Goal: Task Accomplishment & Management: Manage account settings

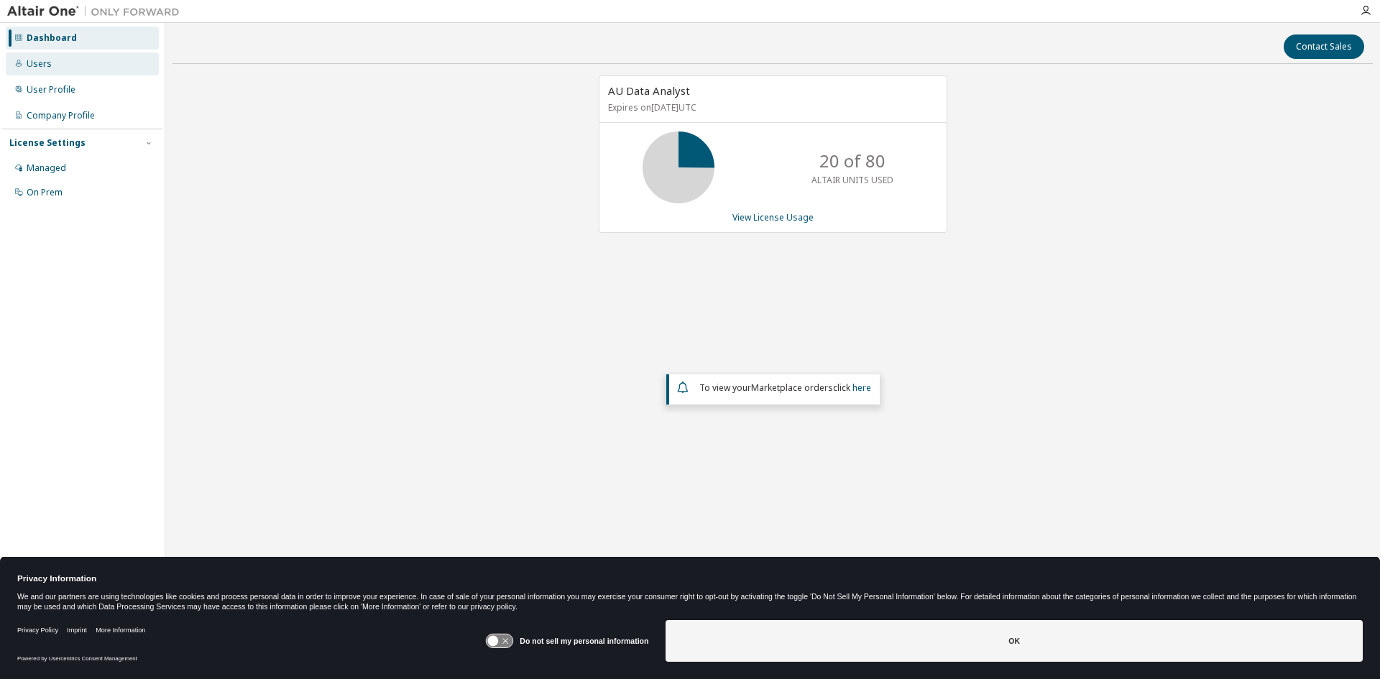
click at [45, 63] on div "Users" at bounding box center [39, 63] width 25 height 11
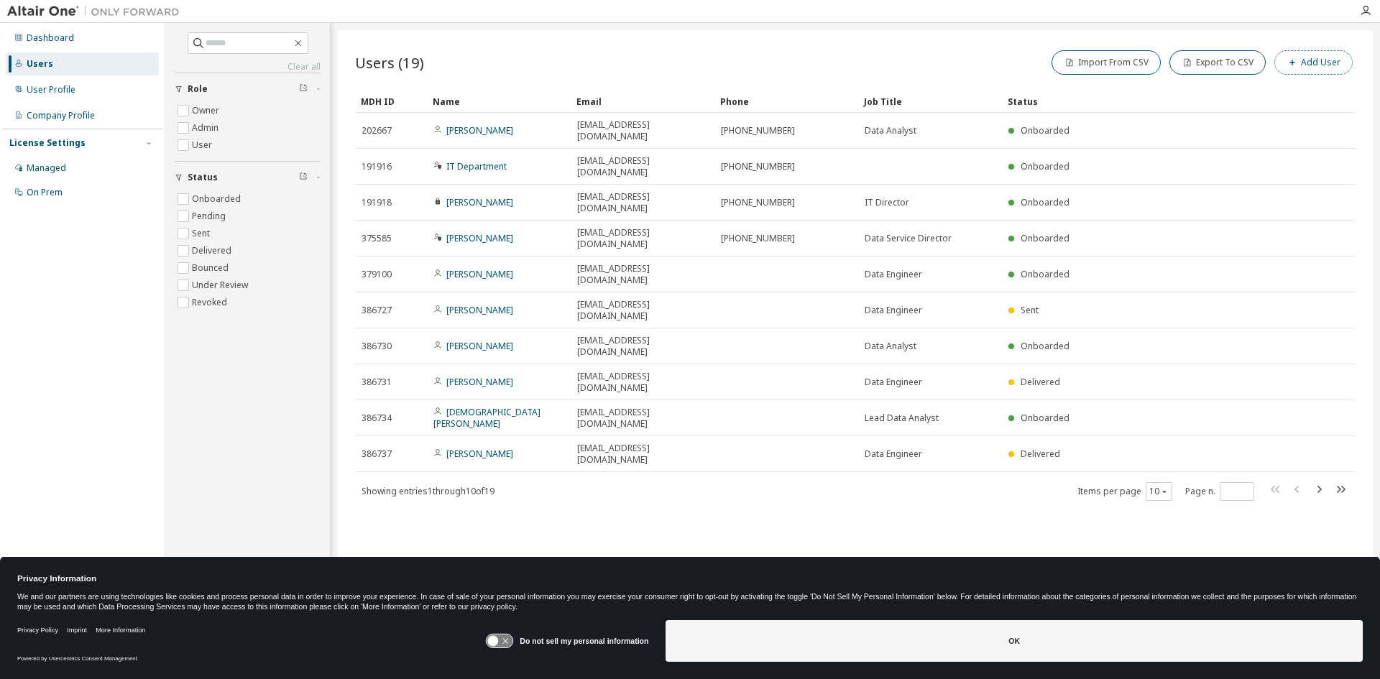
click at [1322, 59] on button "Add User" at bounding box center [1313, 62] width 78 height 24
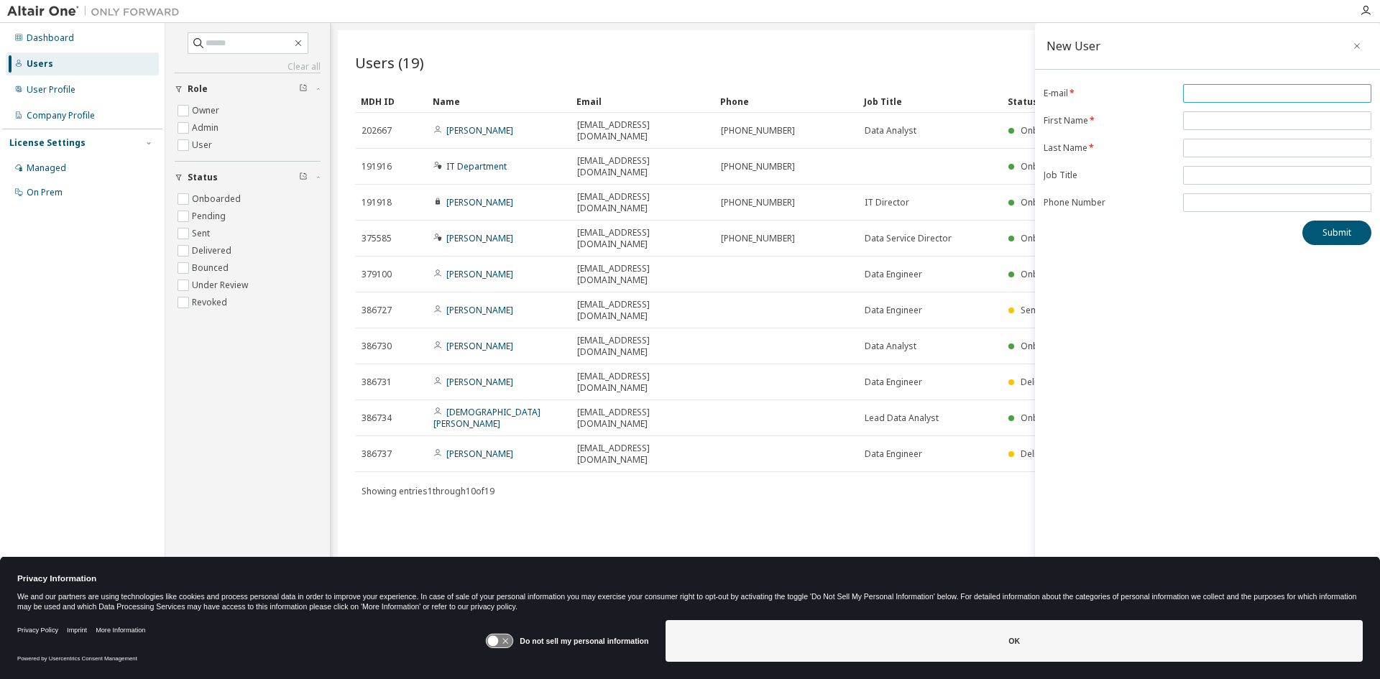
click at [1274, 97] on input "email" at bounding box center [1277, 93] width 181 height 11
click at [1196, 93] on input "**********" at bounding box center [1277, 93] width 181 height 11
type input "**********"
click at [1234, 122] on input "text" at bounding box center [1277, 120] width 181 height 11
type input "*****"
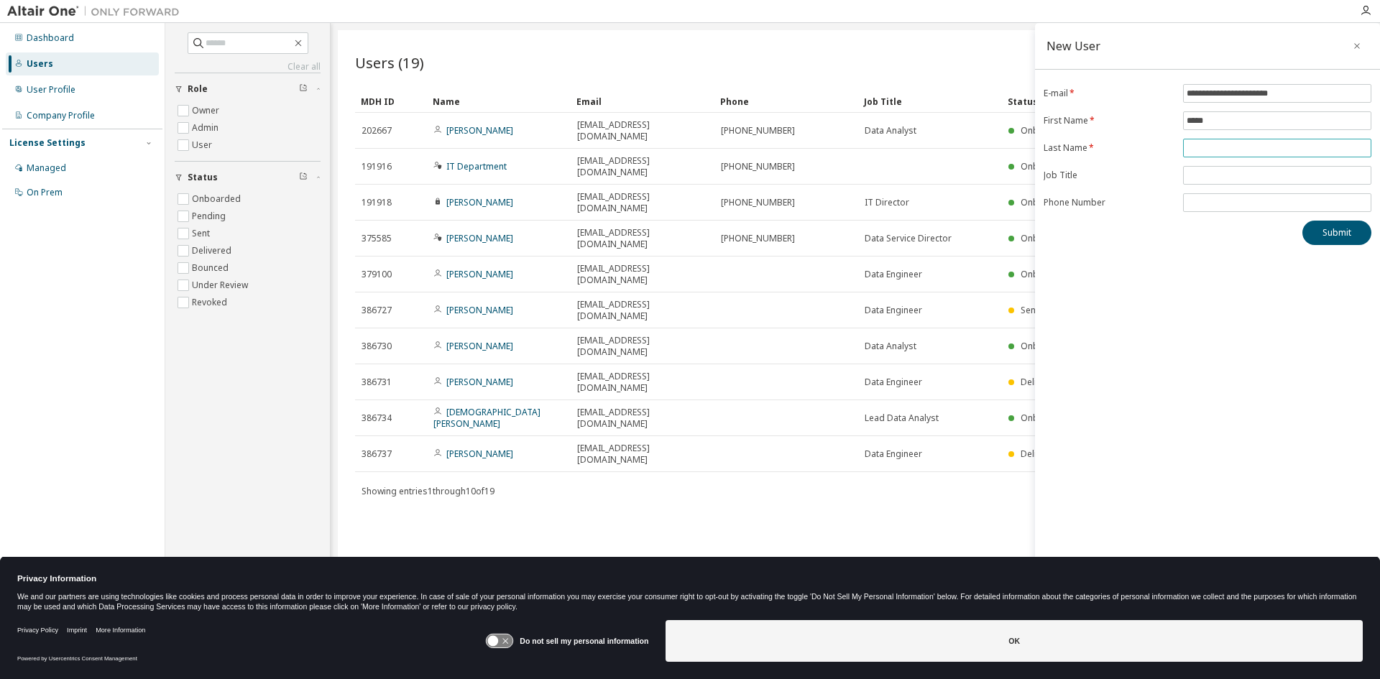
click at [1232, 151] on input "text" at bounding box center [1277, 147] width 181 height 11
type input "***"
click at [1220, 175] on input "text" at bounding box center [1277, 175] width 181 height 11
type input "**********"
click at [1346, 235] on button "Submit" at bounding box center [1336, 233] width 69 height 24
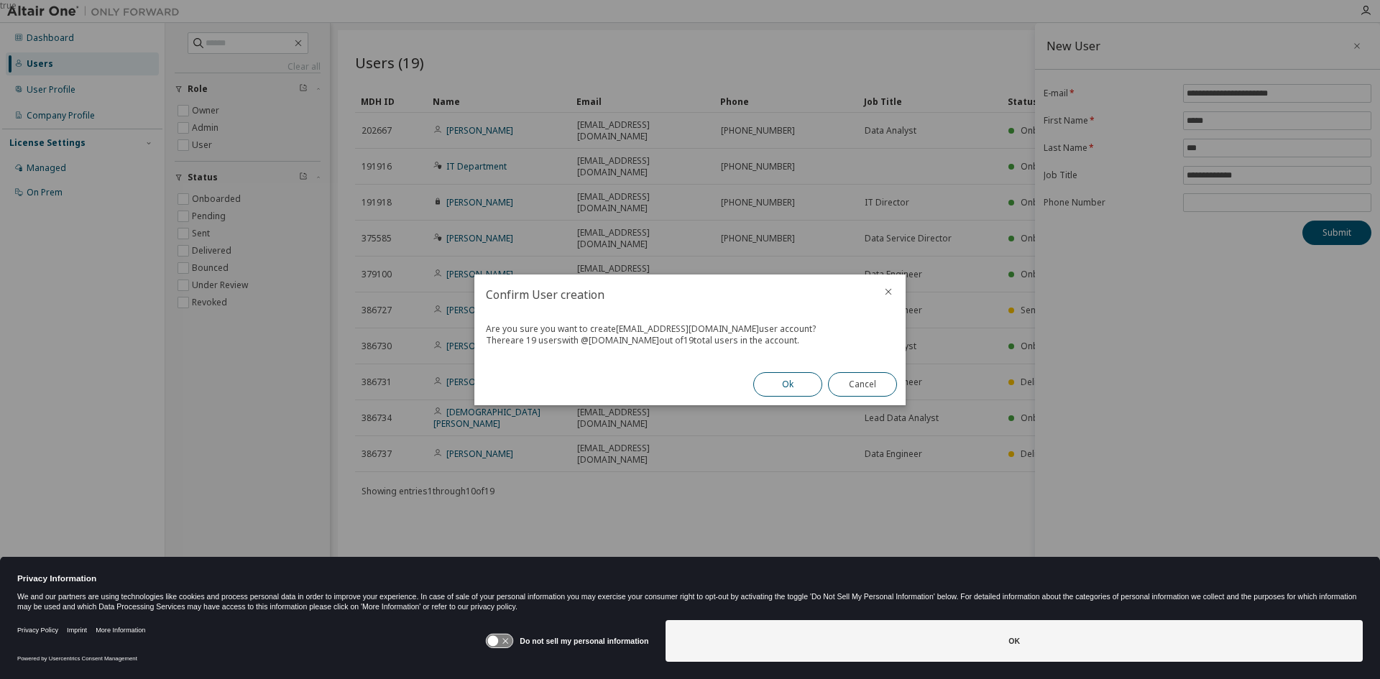
click at [796, 386] on button "Ok" at bounding box center [787, 384] width 69 height 24
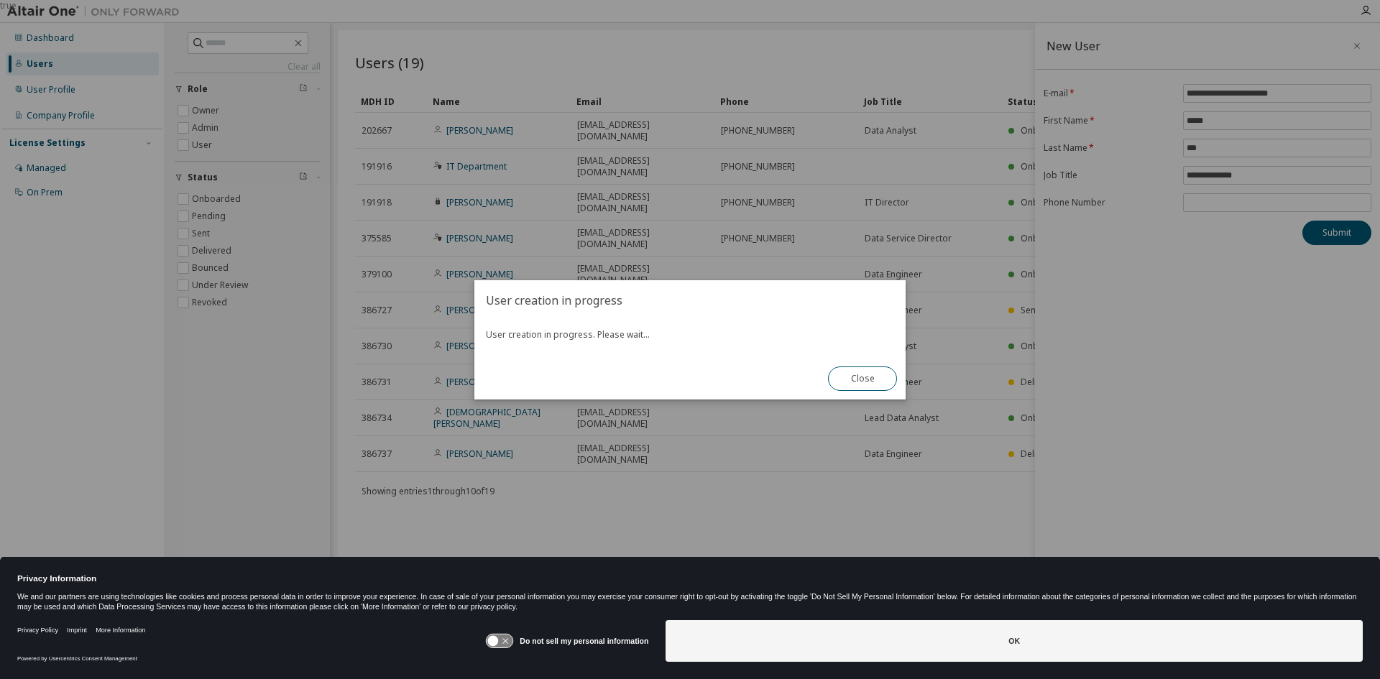
click at [648, 365] on div "User creation in progress User creation in progress. Please wait... Close" at bounding box center [689, 339] width 431 height 119
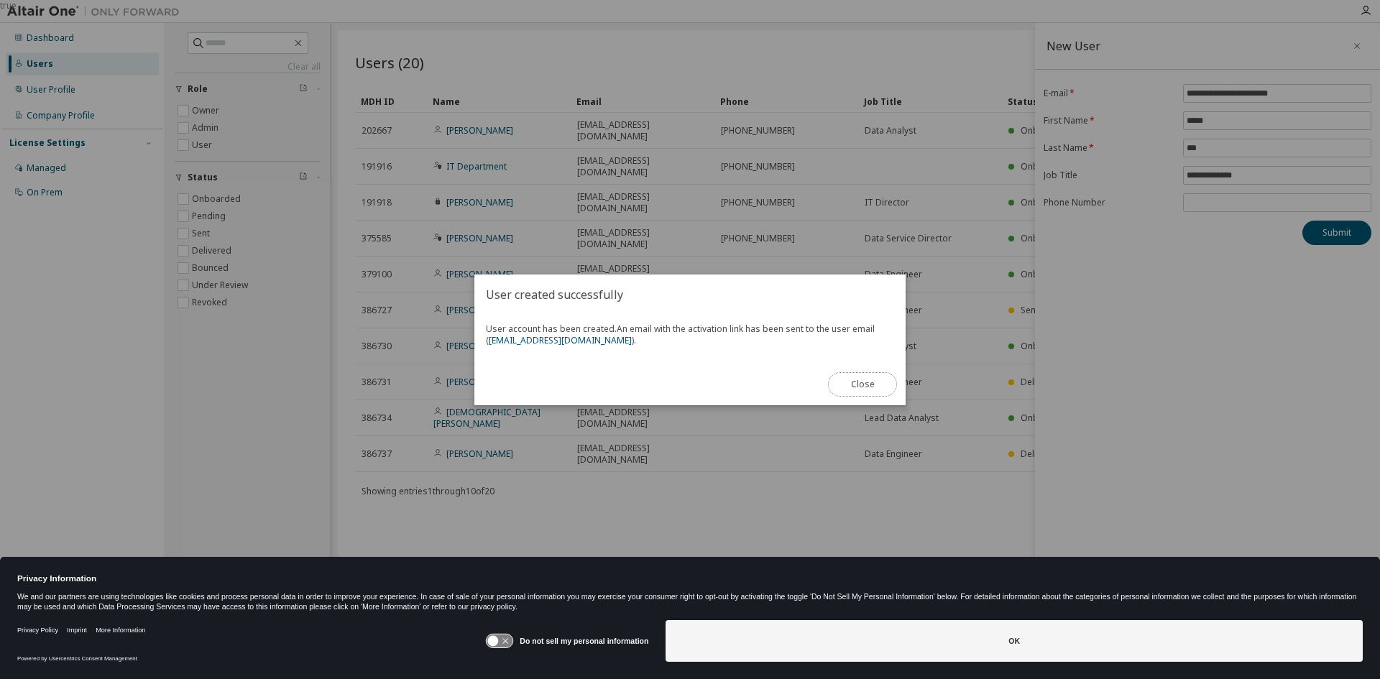
click at [877, 386] on button "Close" at bounding box center [862, 384] width 69 height 24
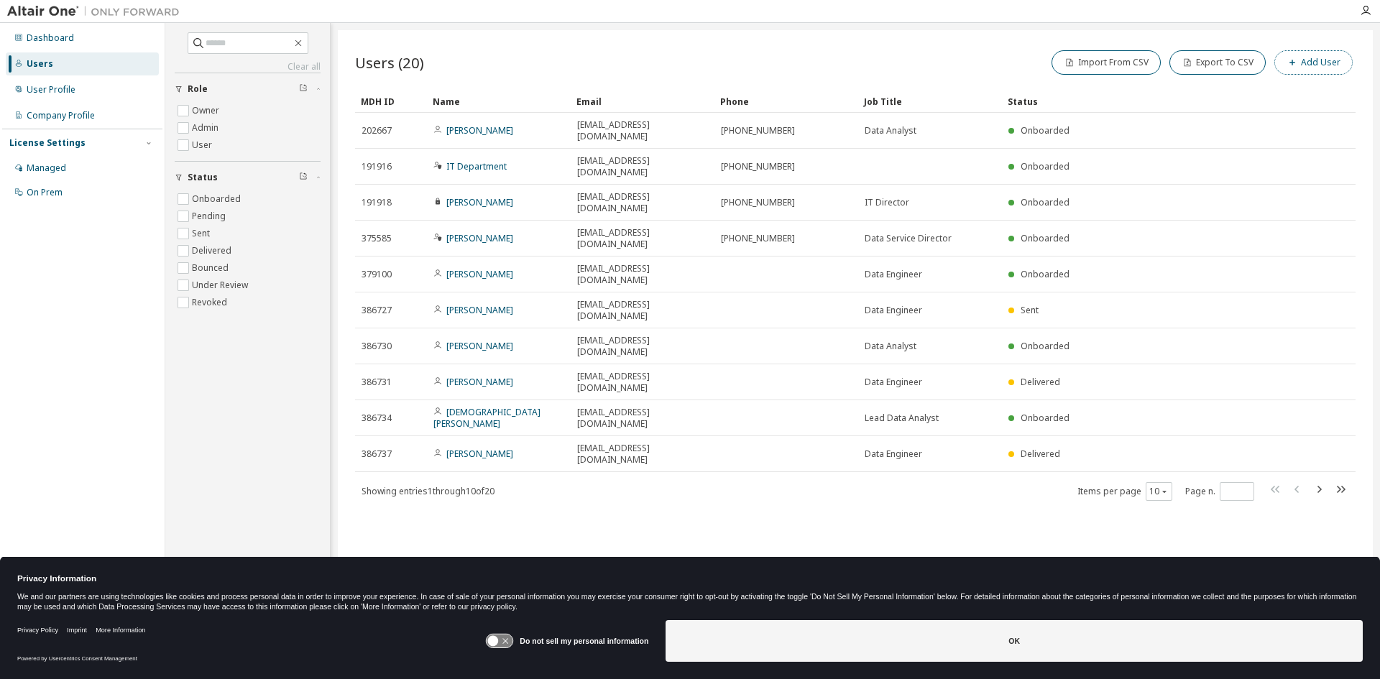
click at [1320, 68] on button "Add User" at bounding box center [1313, 62] width 78 height 24
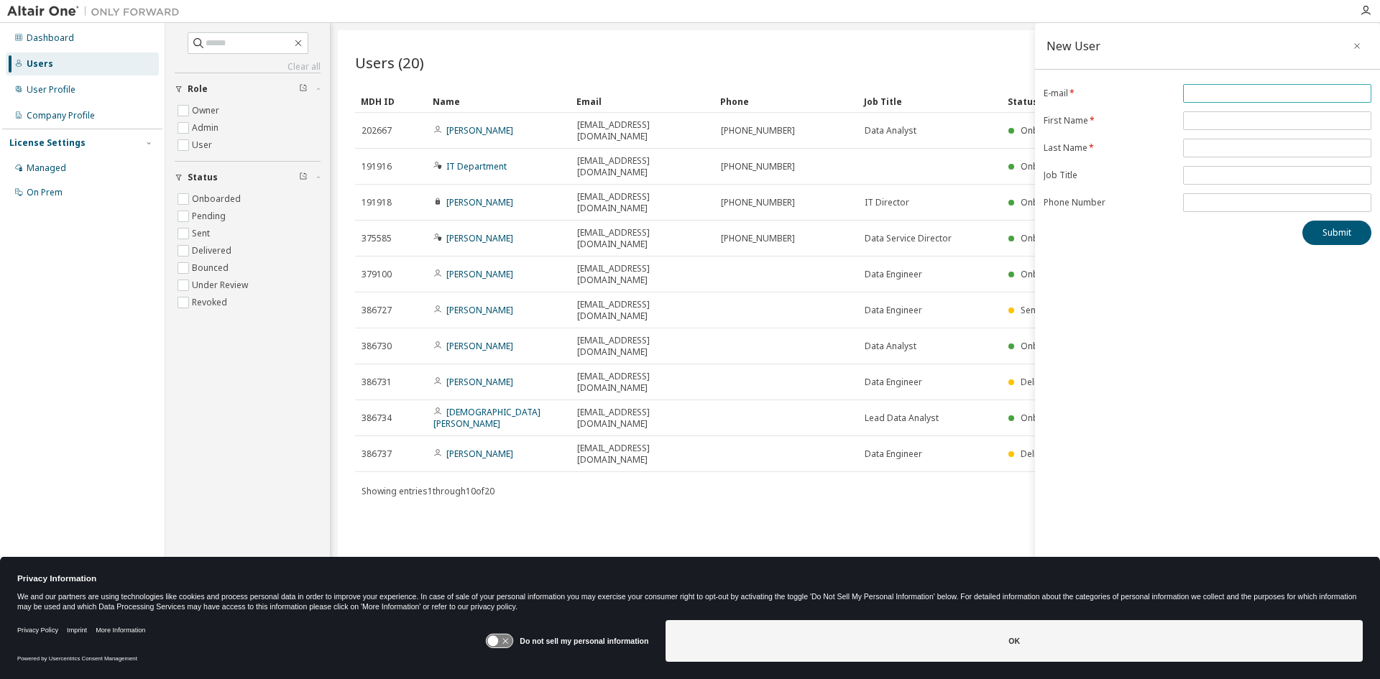
click at [1300, 98] on input "email" at bounding box center [1277, 93] width 181 height 11
type input "**********"
click at [1243, 110] on form "**********" at bounding box center [1208, 148] width 328 height 128
click at [1242, 121] on input "text" at bounding box center [1277, 120] width 181 height 11
type input "****"
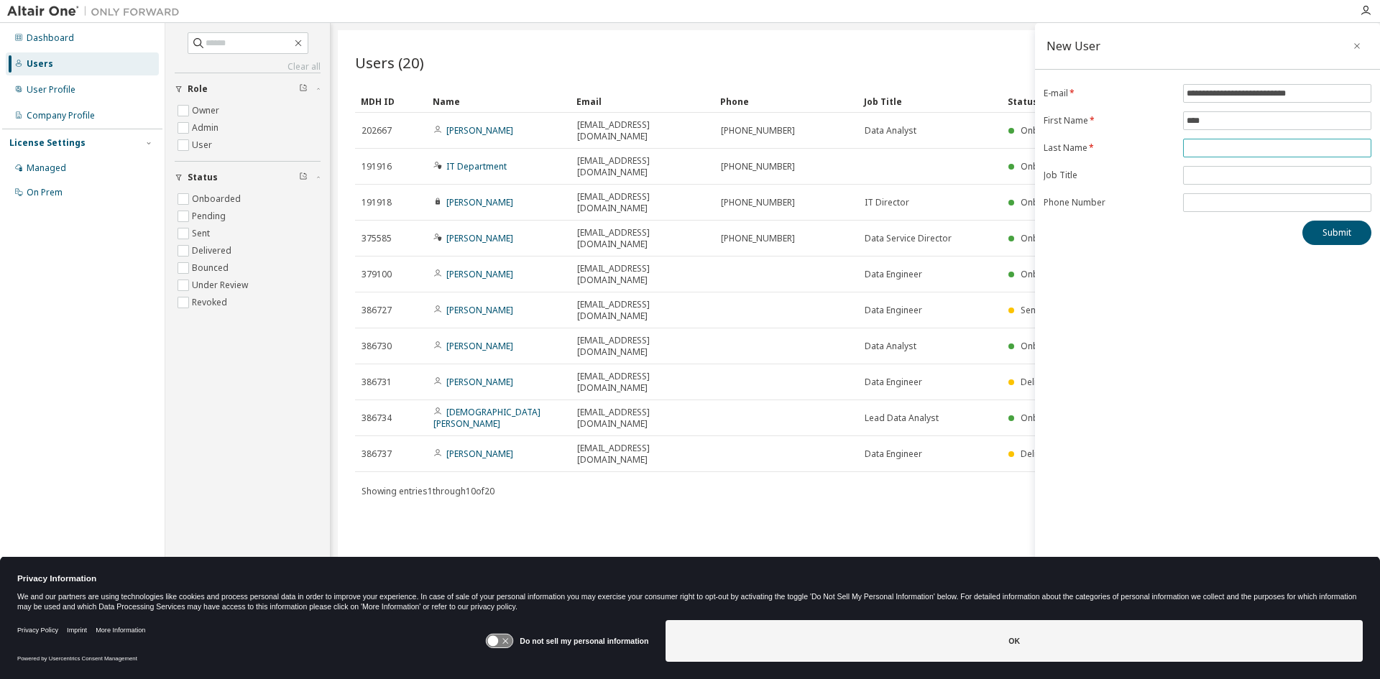
click at [1220, 159] on form "**********" at bounding box center [1208, 148] width 328 height 128
click at [1225, 155] on span at bounding box center [1277, 148] width 188 height 19
click at [1227, 152] on input "text" at bounding box center [1277, 147] width 181 height 11
type input "********"
click at [1210, 176] on input "text" at bounding box center [1277, 175] width 181 height 11
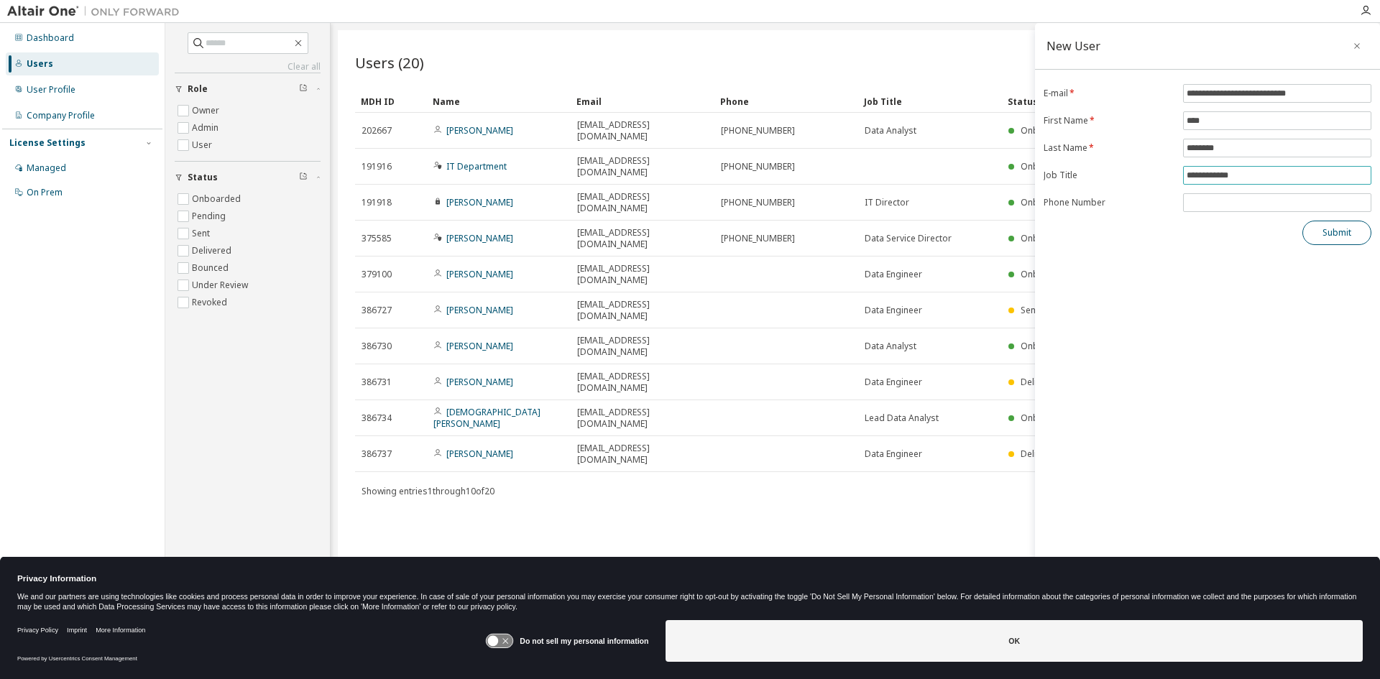
type input "**********"
click at [1346, 229] on button "Submit" at bounding box center [1336, 233] width 69 height 24
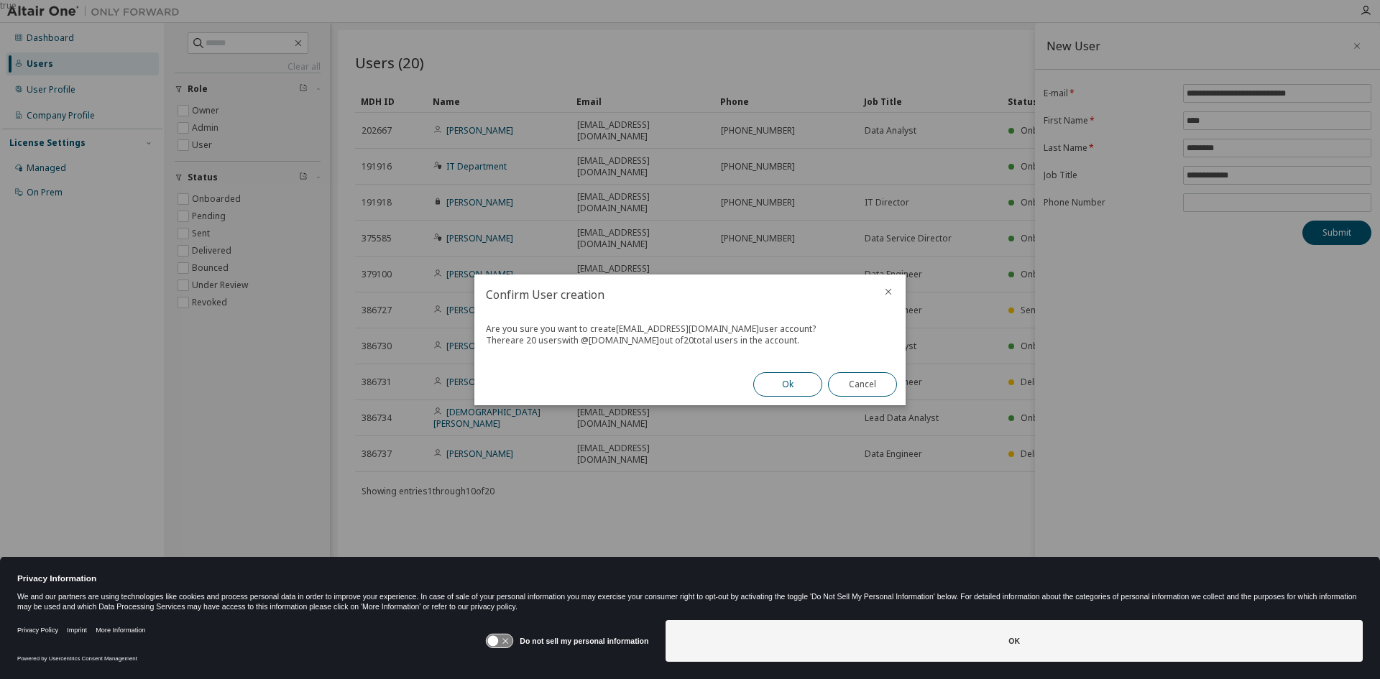
click at [801, 384] on button "Ok" at bounding box center [787, 384] width 69 height 24
click at [875, 385] on button "Close" at bounding box center [862, 384] width 69 height 24
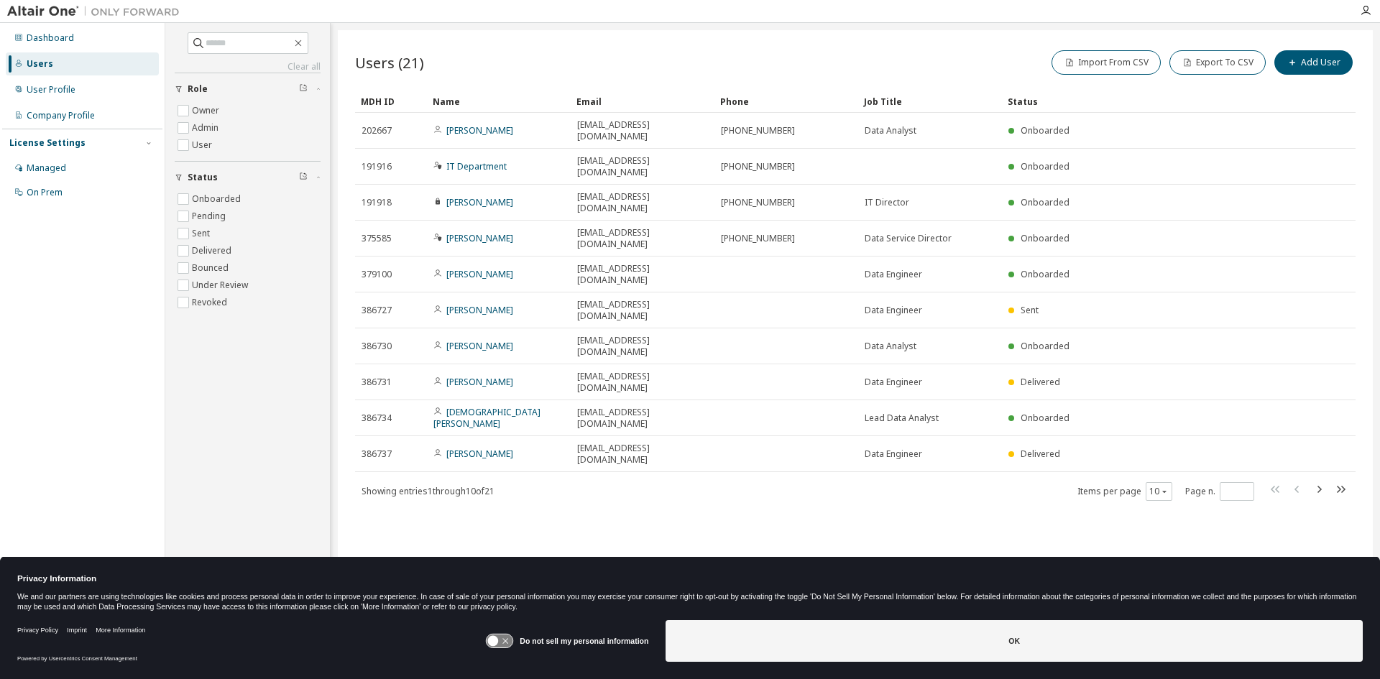
click at [55, 142] on div "License Settings" at bounding box center [47, 142] width 76 height 11
click at [51, 90] on div "User Profile" at bounding box center [51, 89] width 49 height 11
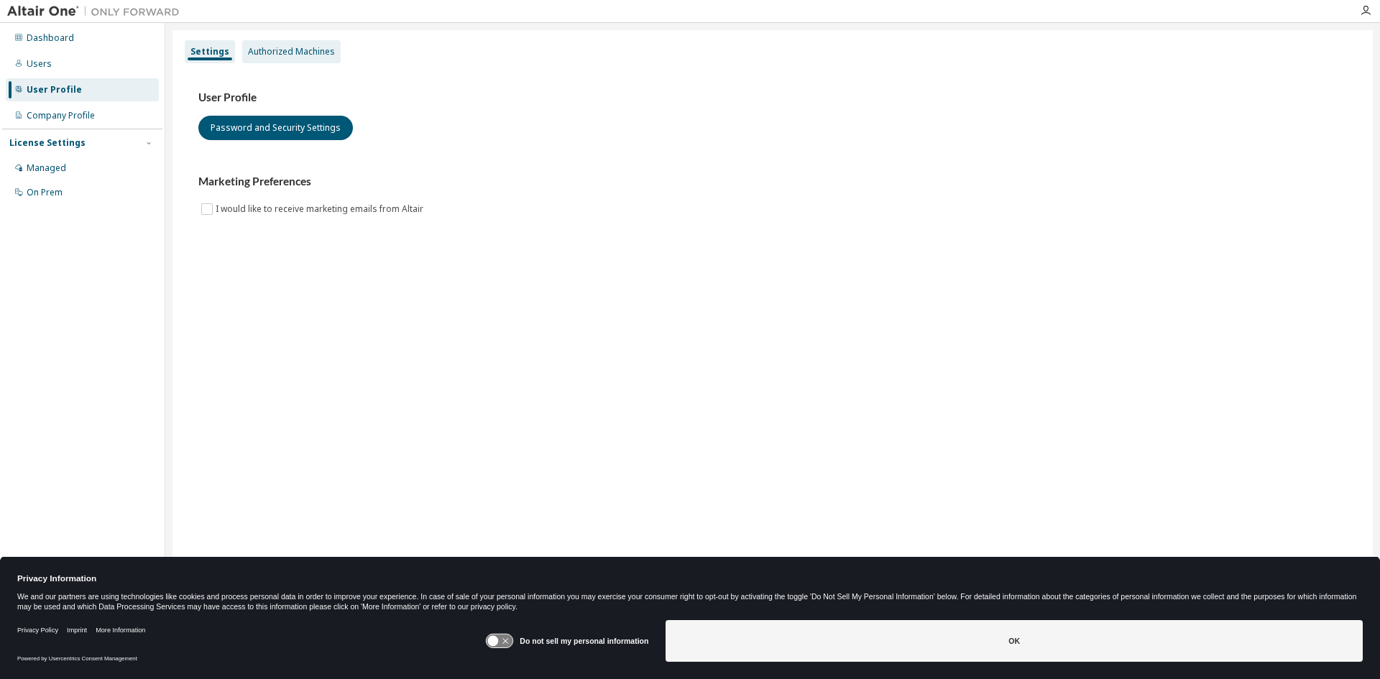
click at [292, 47] on div "Authorized Machines" at bounding box center [291, 51] width 87 height 11
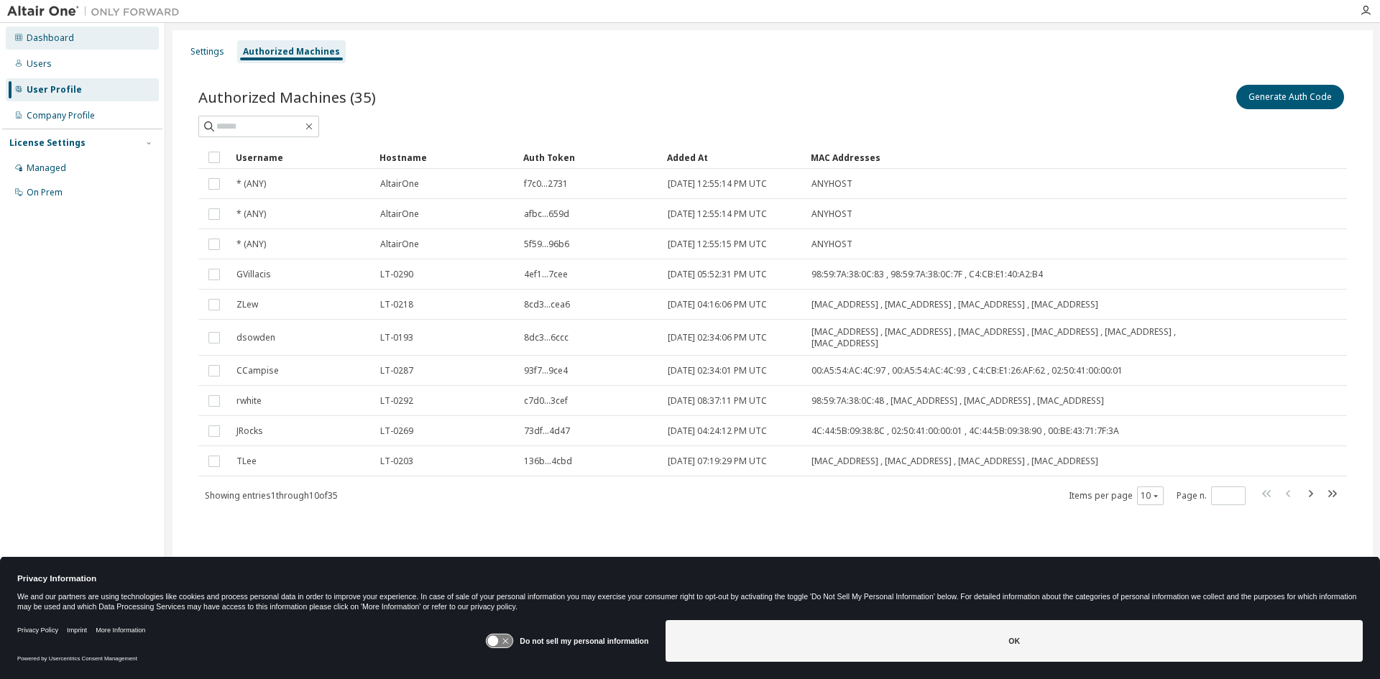
click at [50, 38] on div "Dashboard" at bounding box center [50, 37] width 47 height 11
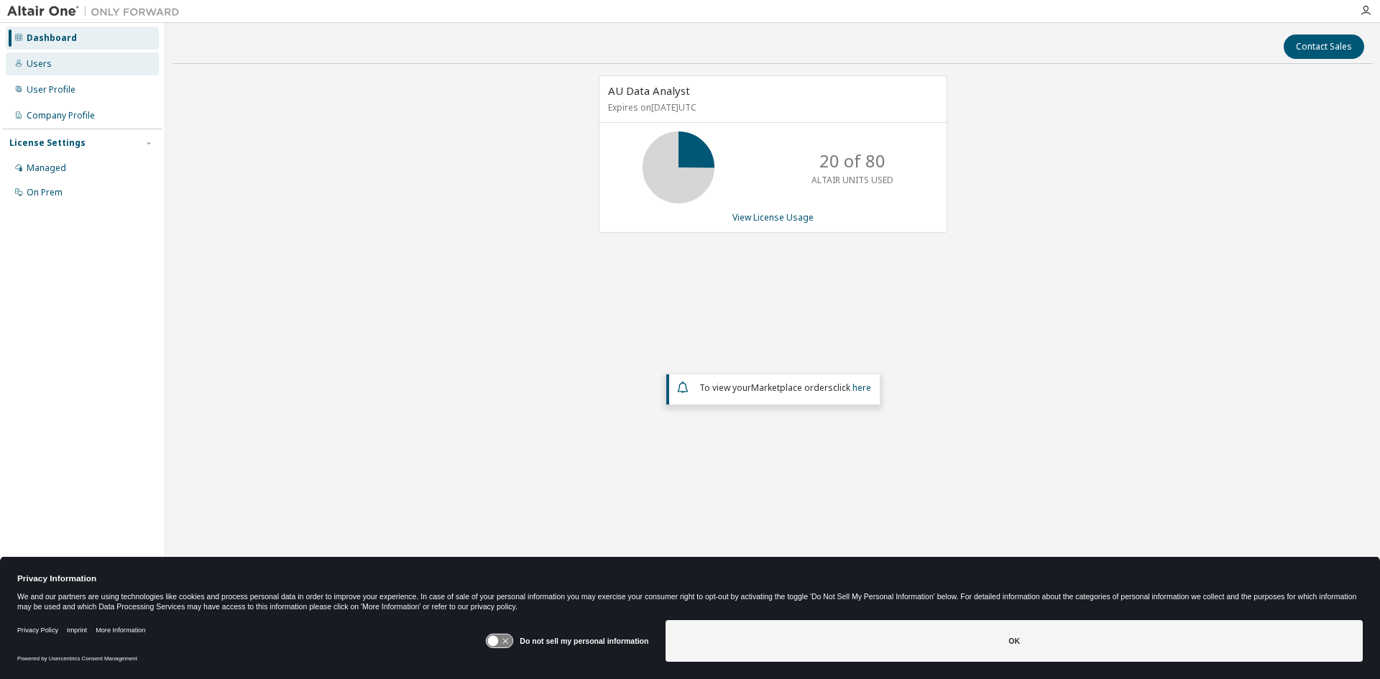
click at [44, 66] on div "Users" at bounding box center [39, 63] width 25 height 11
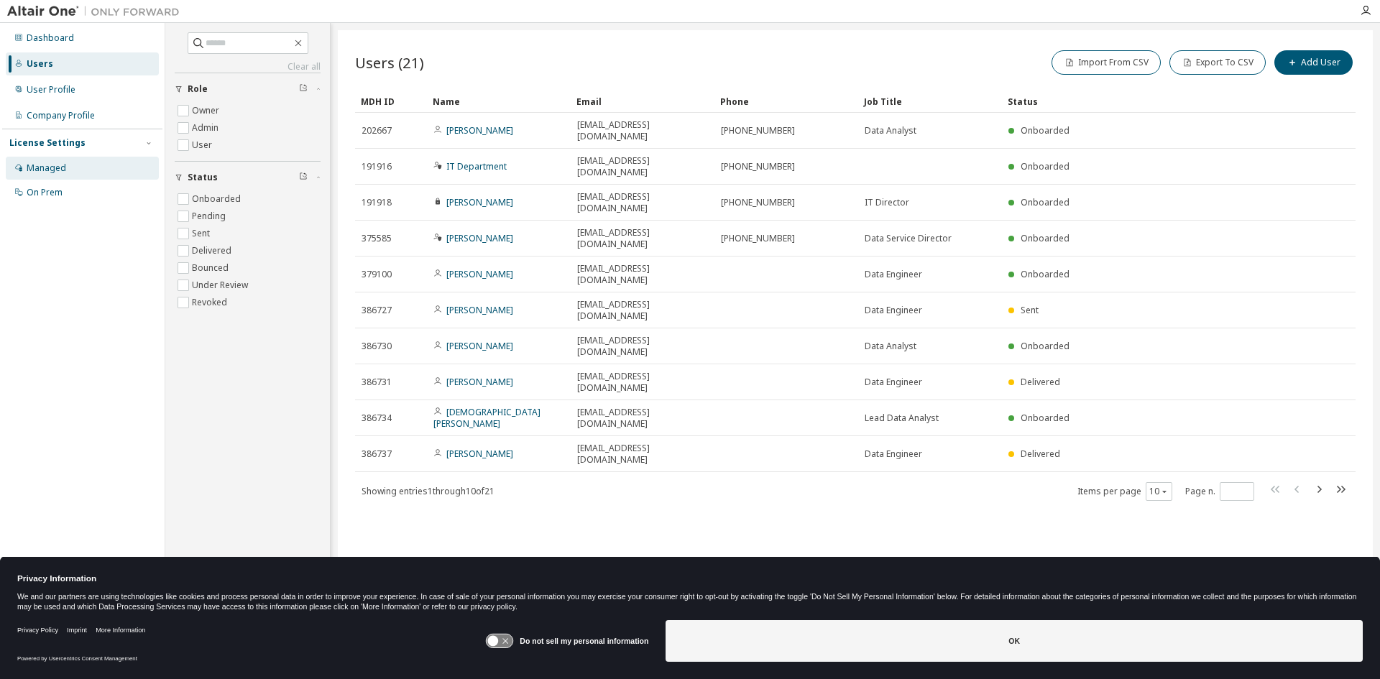
click at [52, 167] on div "Managed" at bounding box center [47, 167] width 40 height 11
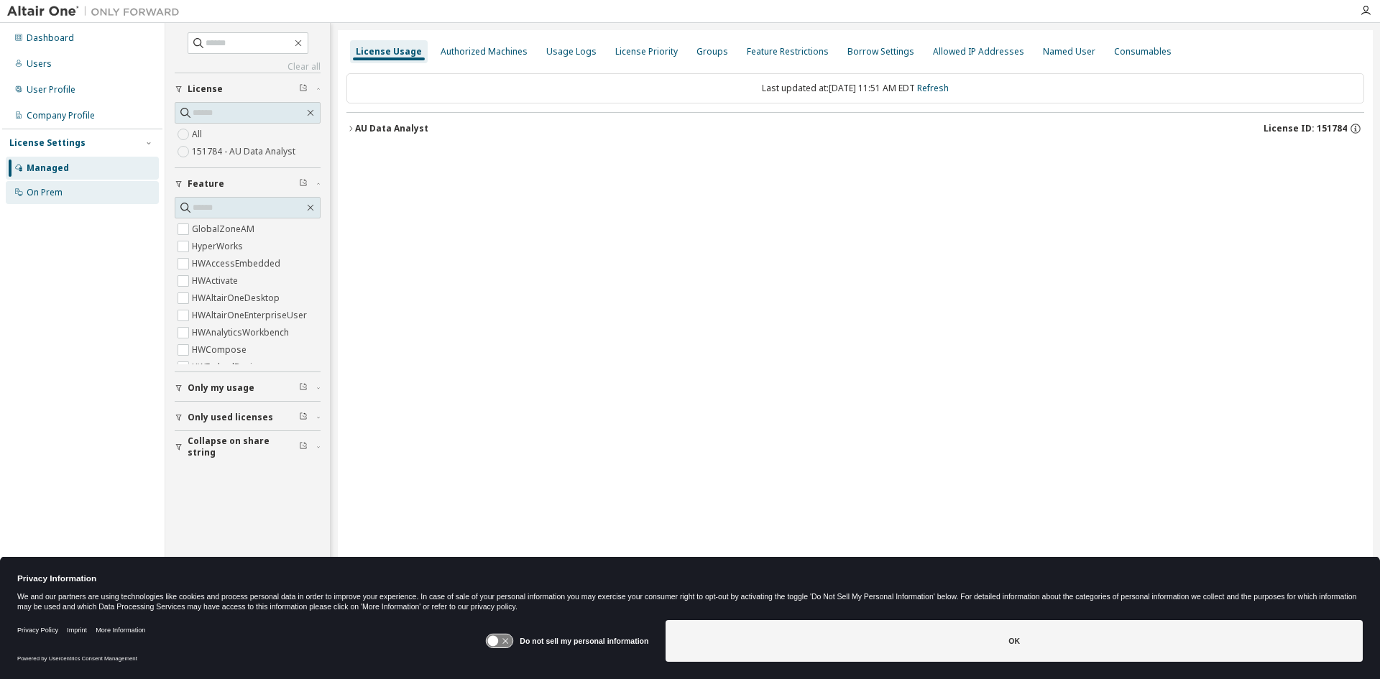
click at [50, 193] on div "On Prem" at bounding box center [45, 192] width 36 height 11
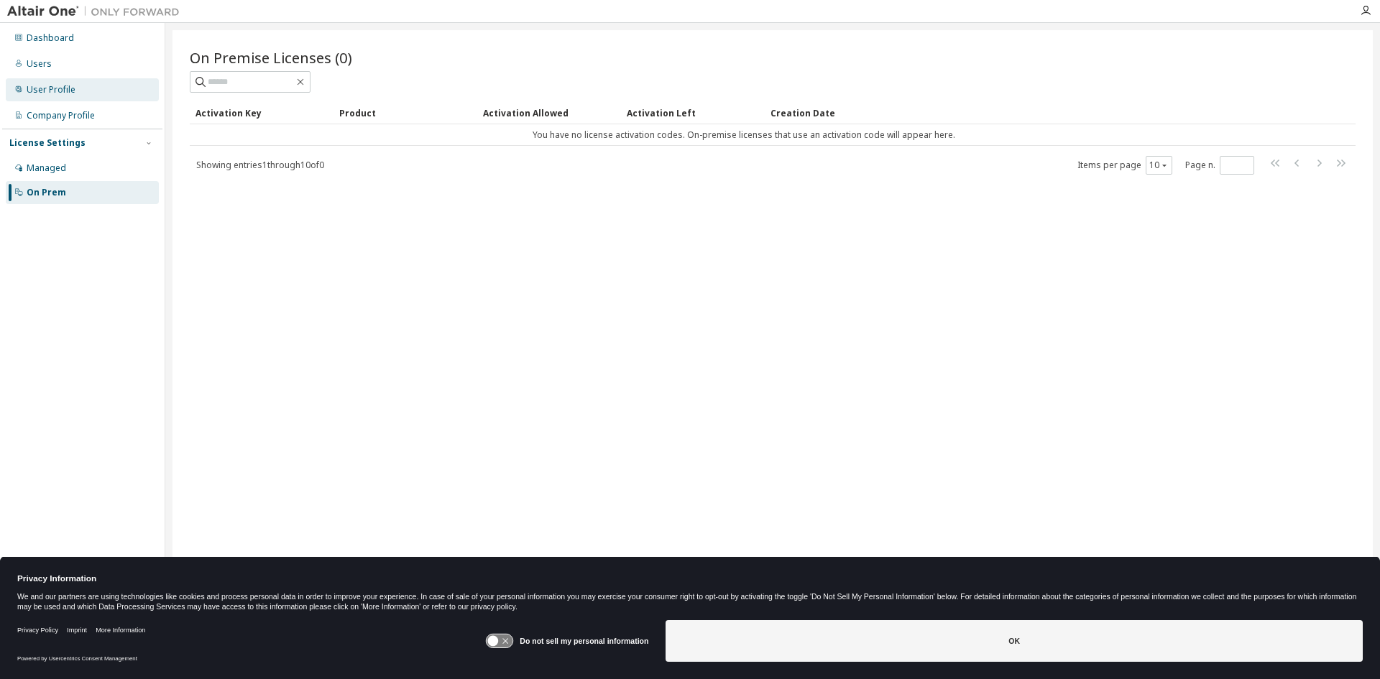
click at [49, 93] on div "User Profile" at bounding box center [51, 89] width 49 height 11
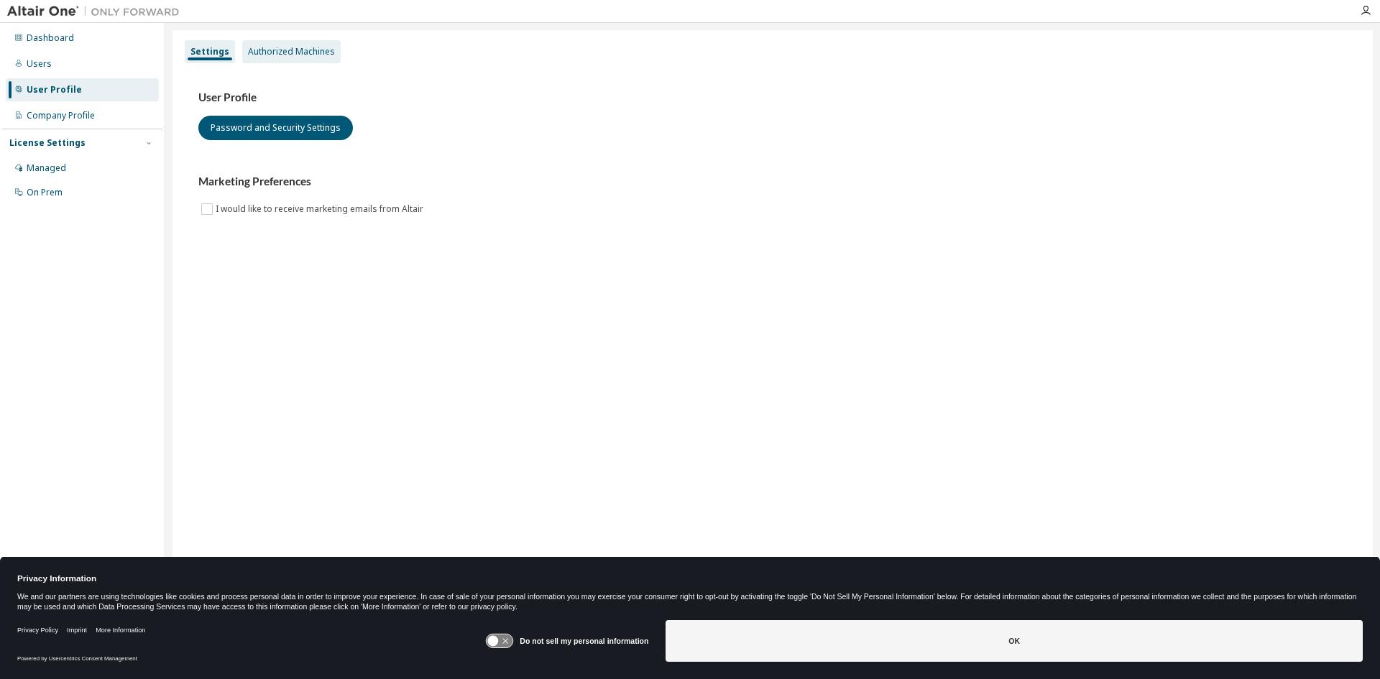
click at [287, 52] on div "Authorized Machines" at bounding box center [291, 51] width 87 height 11
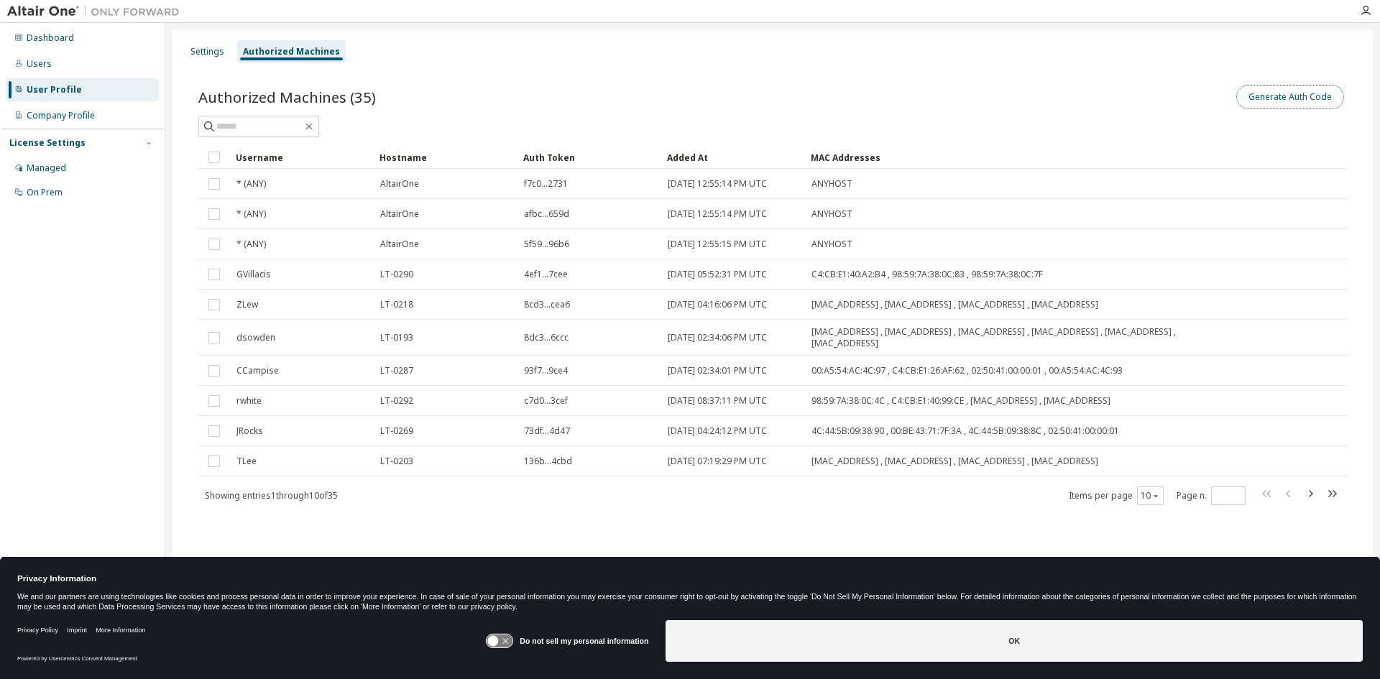
click at [1297, 101] on button "Generate Auth Code" at bounding box center [1290, 97] width 108 height 24
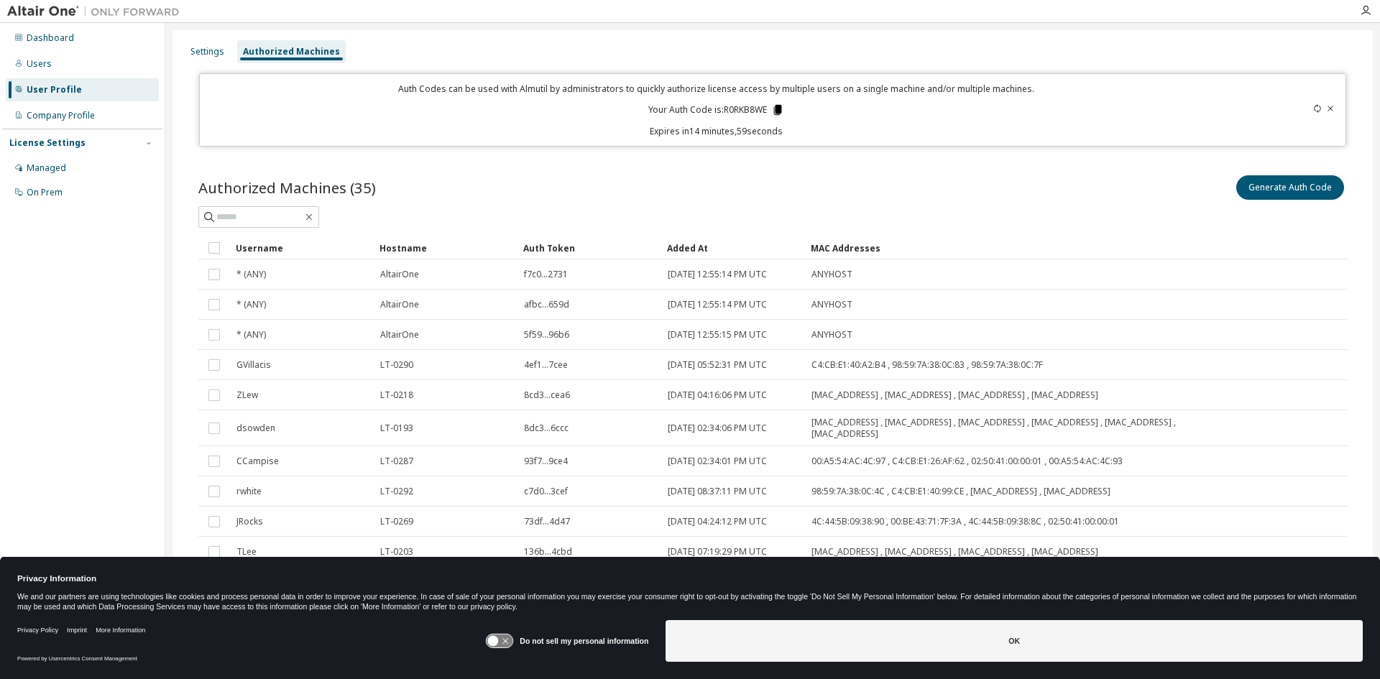
click at [774, 111] on icon at bounding box center [778, 110] width 8 height 10
click at [1288, 190] on button "Generate Auth Code" at bounding box center [1290, 187] width 108 height 24
click at [782, 178] on div "Generate Auth Code" at bounding box center [1060, 187] width 574 height 30
click at [1313, 109] on icon at bounding box center [1317, 108] width 9 height 9
click at [726, 177] on div "Authorized Machines (35) Generate Auth Code" at bounding box center [772, 187] width 1148 height 30
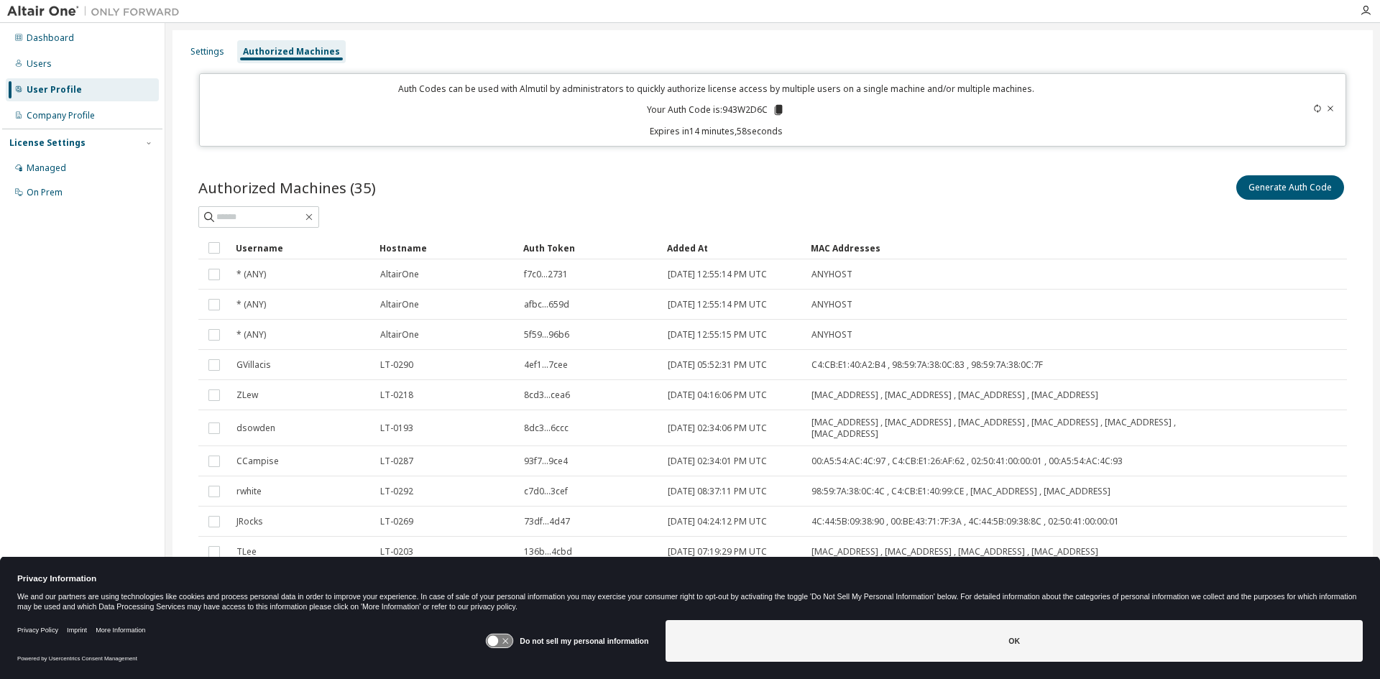
click at [710, 132] on p "Expires in 14 minutes, 58 seconds" at bounding box center [716, 131] width 1016 height 12
click at [746, 160] on div "Authorized Machines (35) Generate Auth Code Clear Load Save Save As Field Opera…" at bounding box center [772, 394] width 1183 height 479
click at [42, 65] on div "Users" at bounding box center [39, 63] width 25 height 11
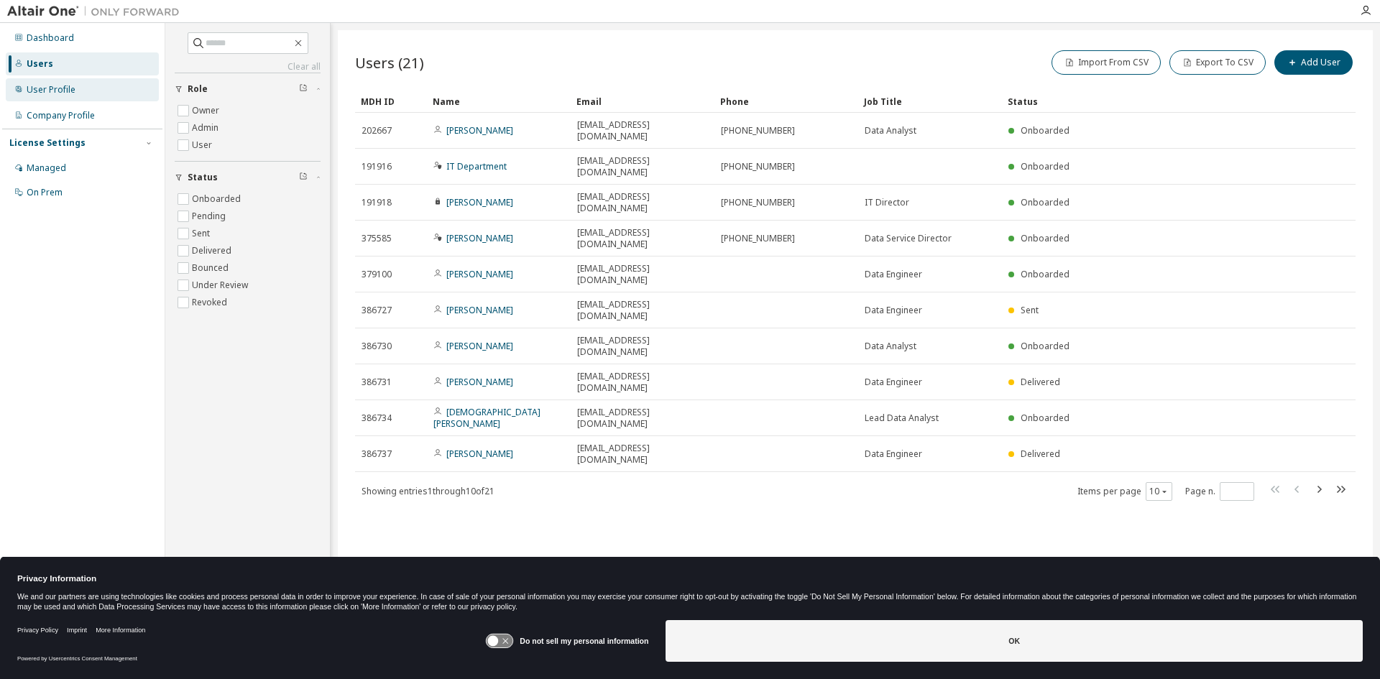
click at [41, 84] on div "User Profile" at bounding box center [51, 89] width 49 height 11
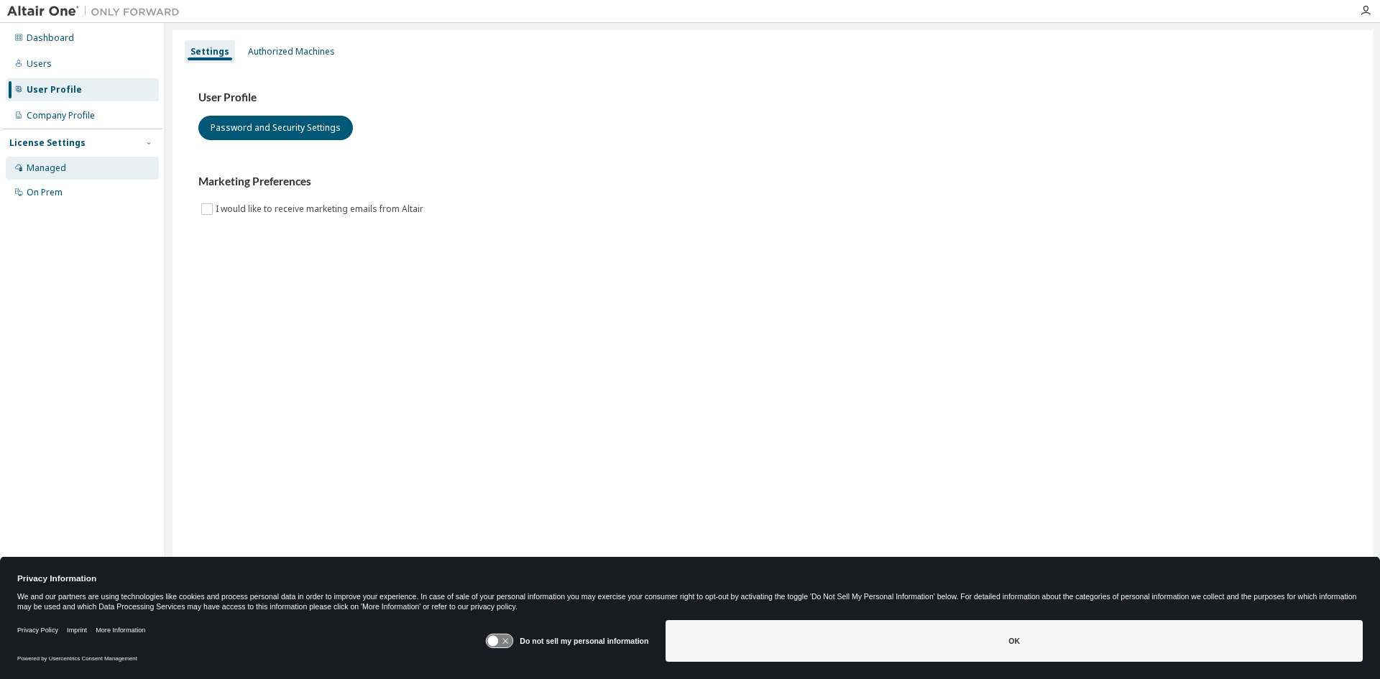
click at [41, 166] on div "Managed" at bounding box center [47, 167] width 40 height 11
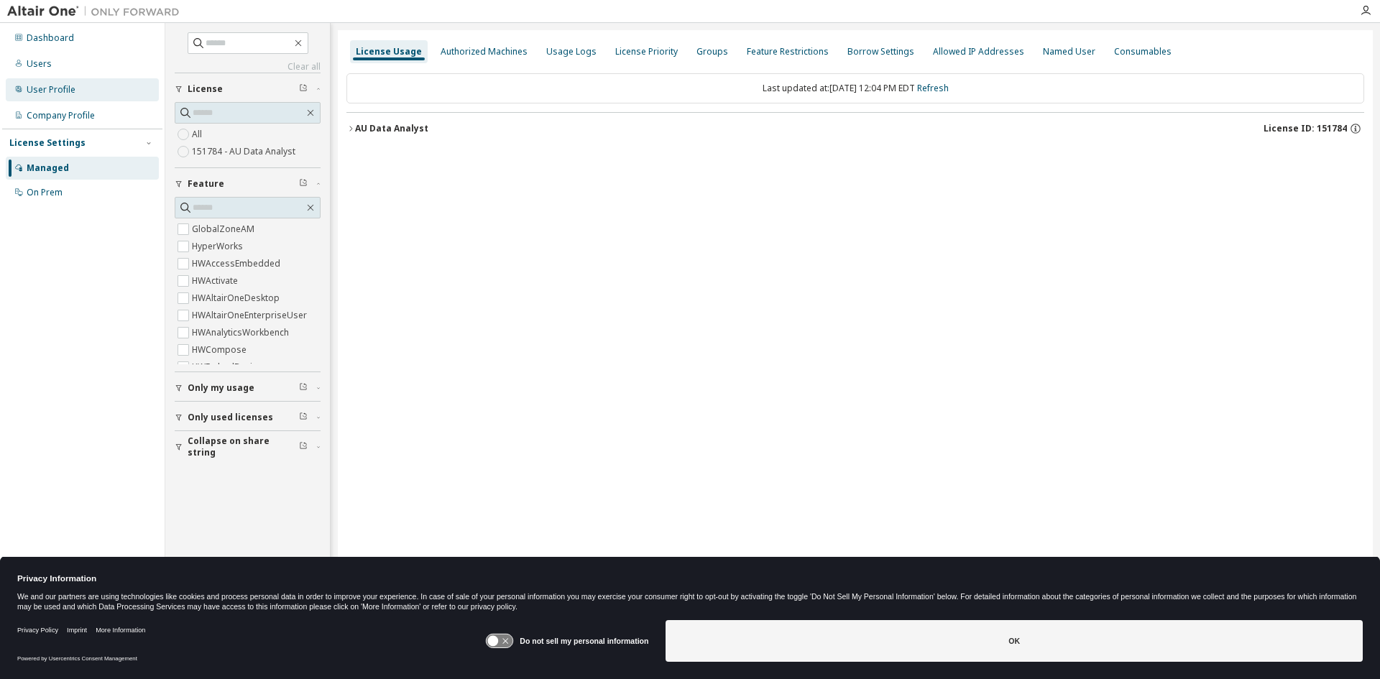
click at [56, 85] on div "User Profile" at bounding box center [51, 89] width 49 height 11
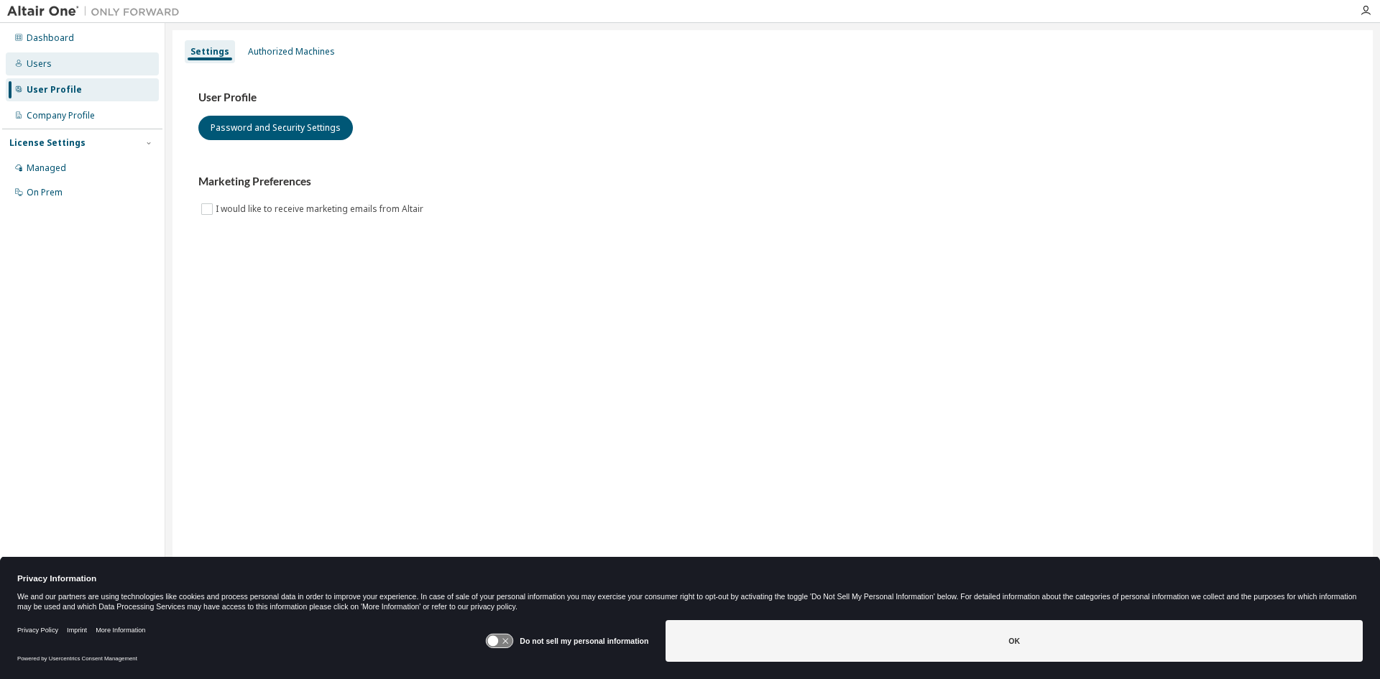
click at [46, 72] on div "Users" at bounding box center [82, 63] width 153 height 23
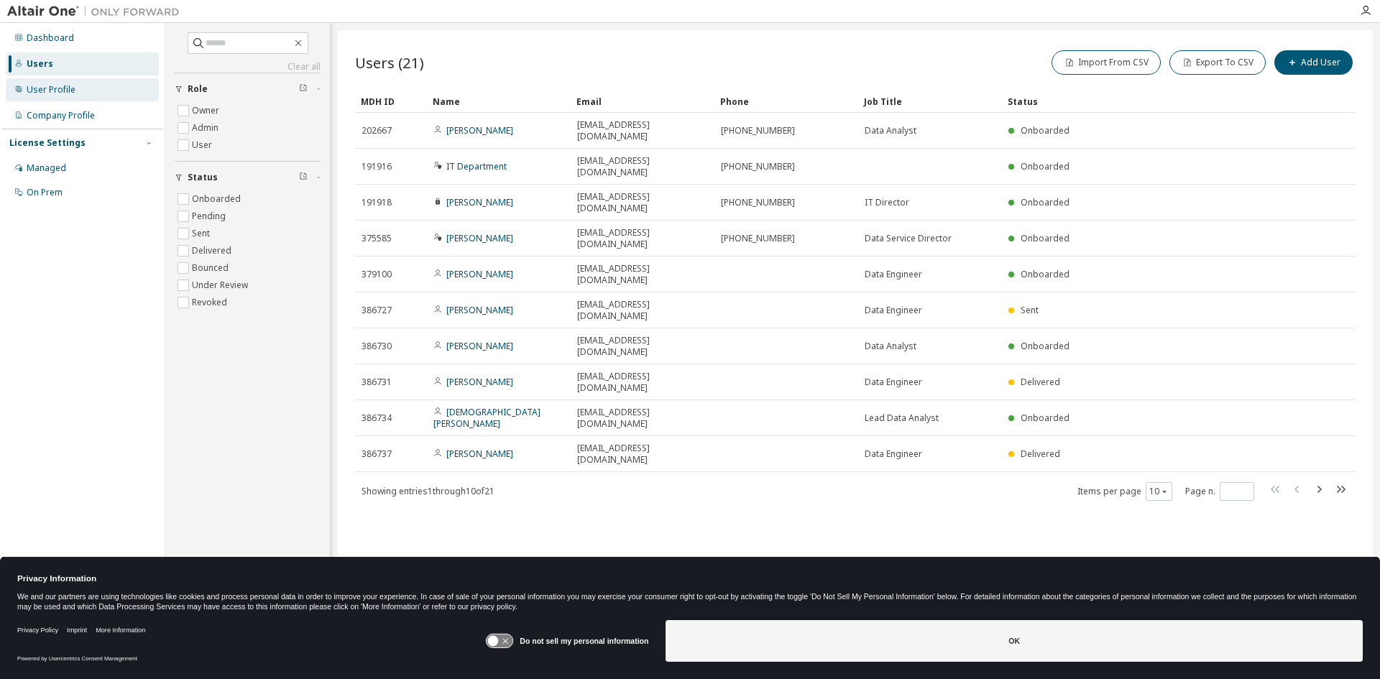
click at [46, 86] on div "User Profile" at bounding box center [51, 89] width 49 height 11
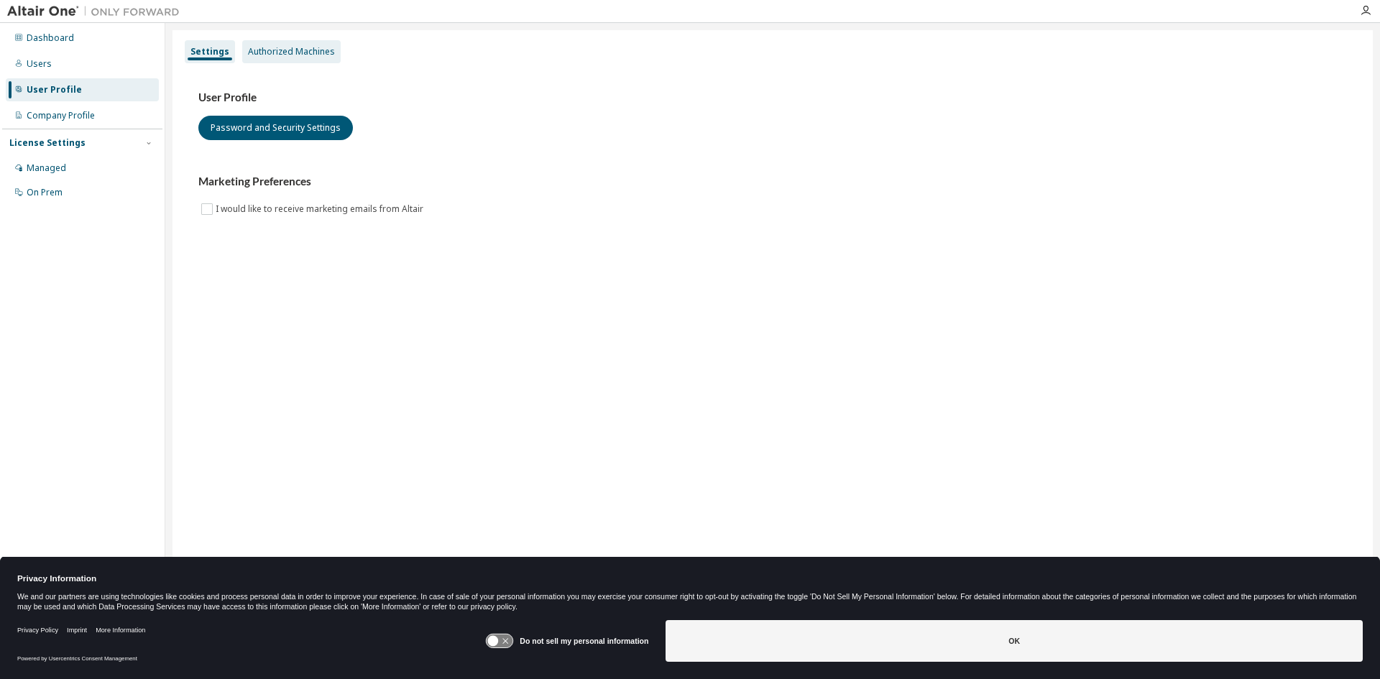
click at [293, 54] on div "Authorized Machines" at bounding box center [291, 51] width 87 height 11
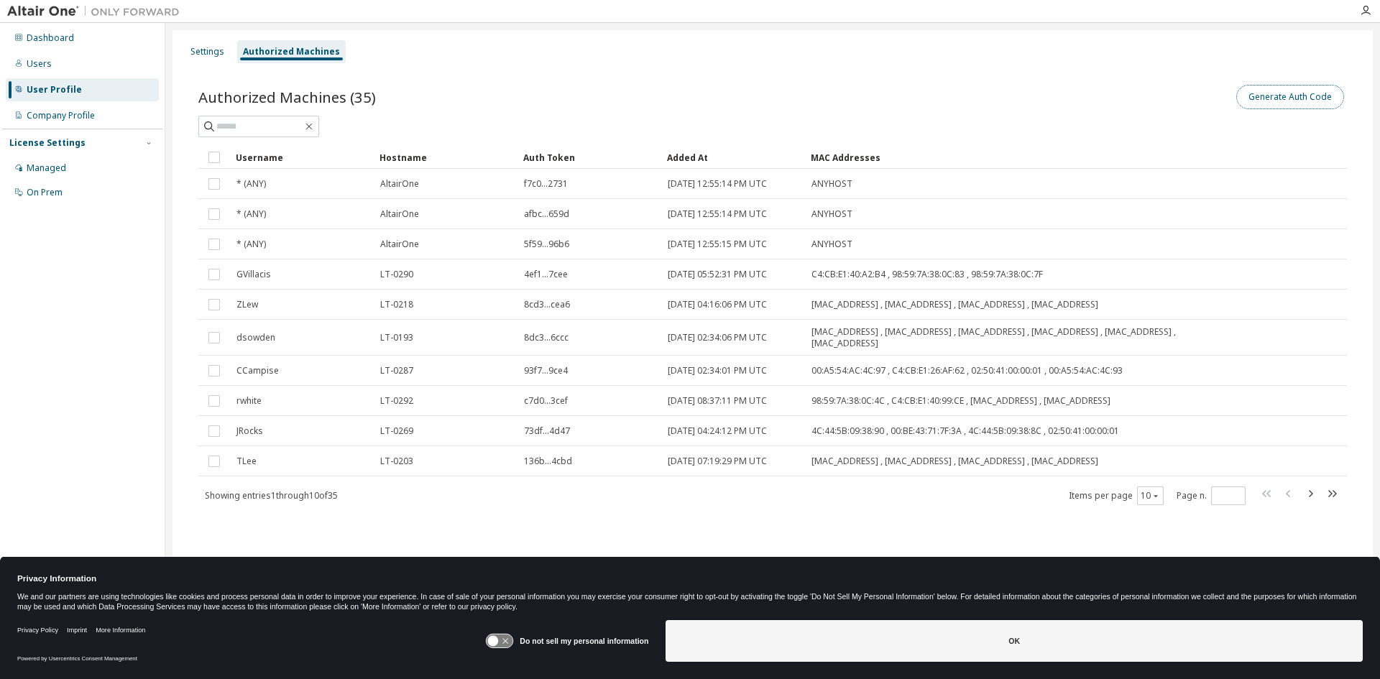
click at [1280, 98] on button "Generate Auth Code" at bounding box center [1290, 97] width 108 height 24
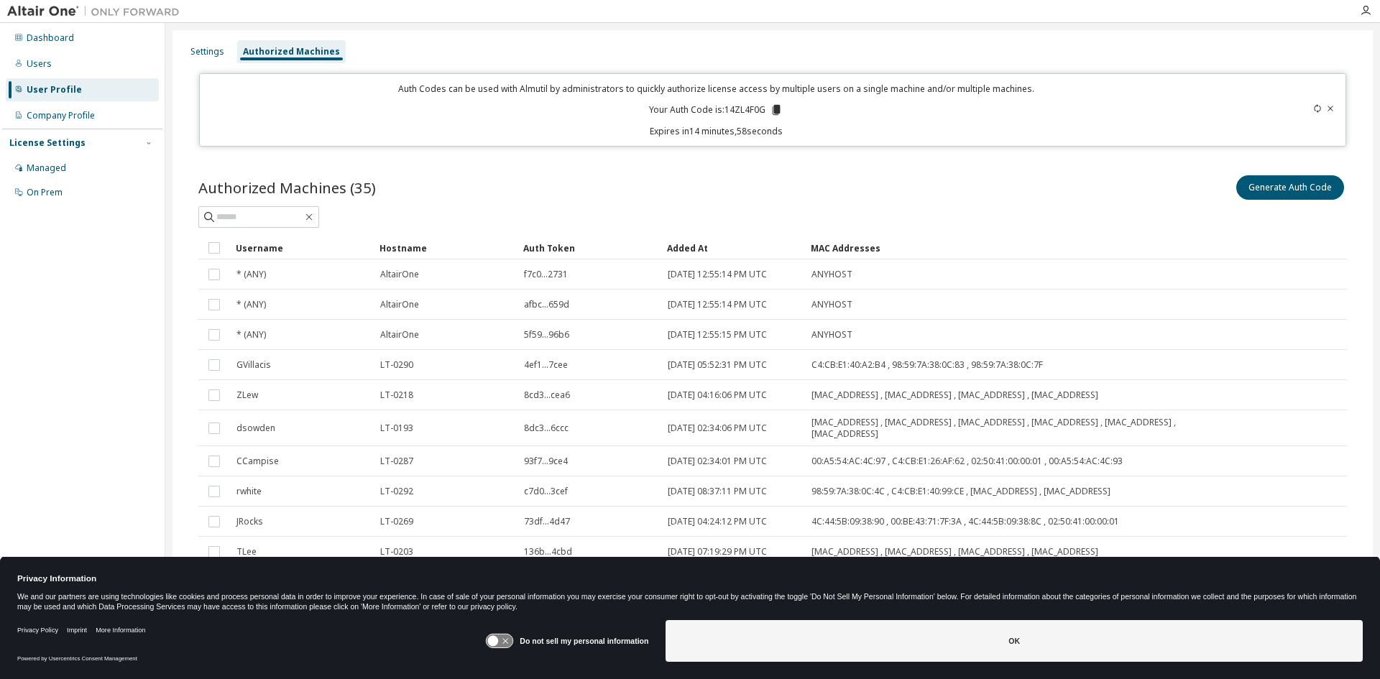
click at [770, 105] on icon at bounding box center [776, 109] width 13 height 13
